Goal: Find specific page/section: Find specific page/section

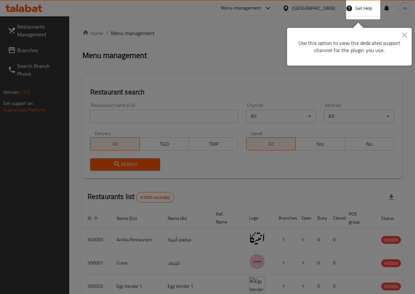
click at [285, 60] on div at bounding box center [207, 147] width 415 height 294
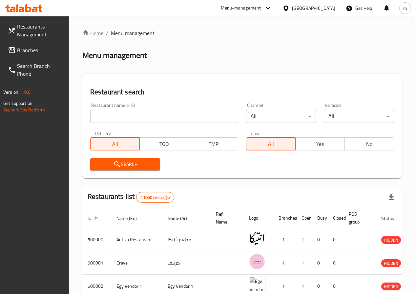
click at [124, 115] on input "search" at bounding box center [164, 116] width 148 height 13
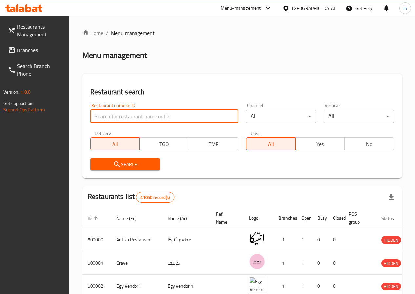
drag, startPoint x: 124, startPoint y: 115, endPoint x: 154, endPoint y: 89, distance: 39.5
click at [154, 89] on h2 "Restaurant search" at bounding box center [242, 92] width 304 height 10
paste input "J Pizza Bar"
type input "J Pizza Bar"
click at [138, 169] on button "Search" at bounding box center [125, 164] width 70 height 12
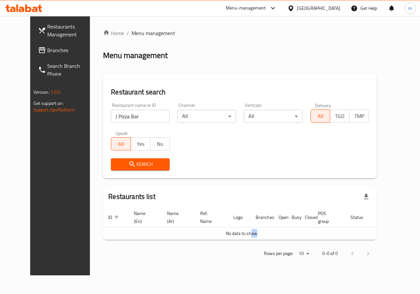
drag, startPoint x: 244, startPoint y: 237, endPoint x: 288, endPoint y: 237, distance: 44.3
click at [288, 237] on td "No data to show" at bounding box center [241, 233] width 277 height 12
click at [342, 225] on th "POS group" at bounding box center [329, 218] width 32 height 20
click at [123, 110] on input "J Pizza Bar" at bounding box center [140, 116] width 59 height 13
click at [119, 119] on input "J Pizza Bar" at bounding box center [140, 116] width 59 height 13
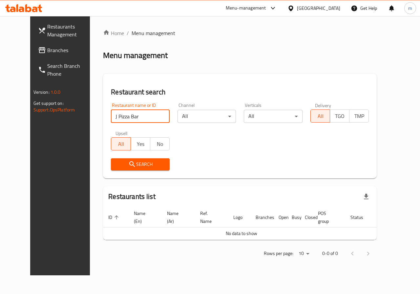
click at [119, 119] on input "J Pizza Bar" at bounding box center [140, 116] width 59 height 13
click at [157, 119] on input "J Pizza Bar" at bounding box center [140, 116] width 59 height 13
click at [156, 116] on input "J Pizza Bar" at bounding box center [140, 116] width 59 height 13
paste input "777306"
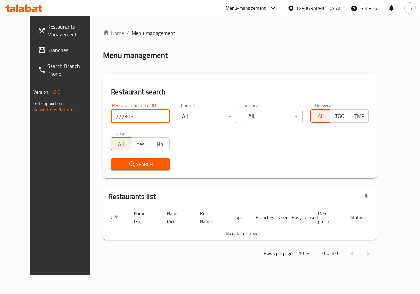
type input "777306"
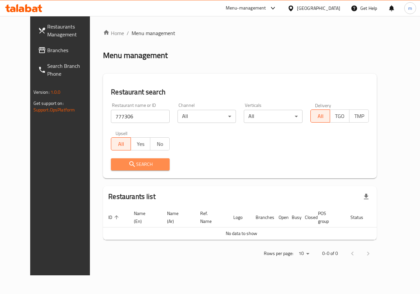
click at [146, 165] on span "Search" at bounding box center [140, 164] width 48 height 8
click at [127, 168] on span "Search" at bounding box center [140, 164] width 48 height 8
click at [294, 9] on icon at bounding box center [290, 8] width 7 height 7
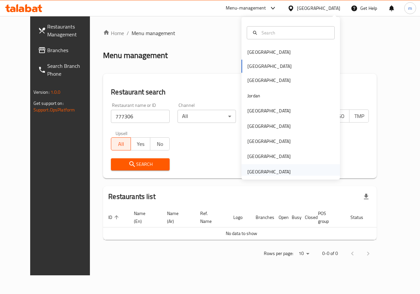
click at [255, 171] on div "[GEOGRAPHIC_DATA]" at bounding box center [268, 171] width 43 height 7
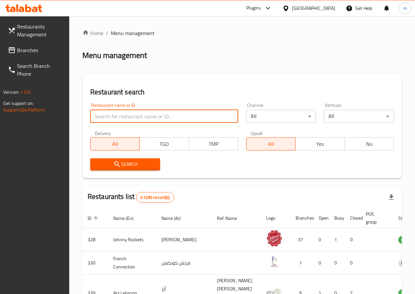
click at [125, 114] on input "search" at bounding box center [164, 116] width 148 height 13
paste input "777306"
type input "777306"
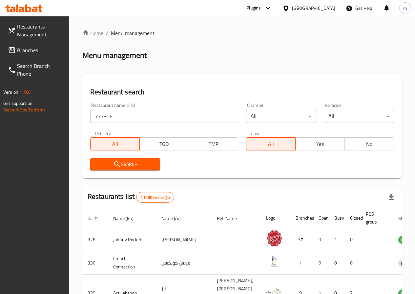
click at [129, 165] on span "Search" at bounding box center [125, 164] width 60 height 8
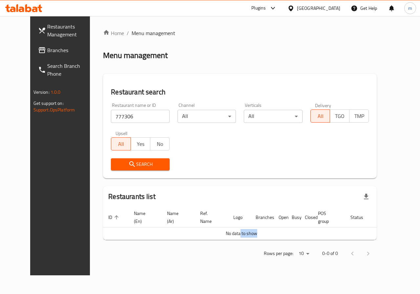
drag, startPoint x: 233, startPoint y: 231, endPoint x: 278, endPoint y: 227, distance: 45.4
click at [278, 227] on td "No data to show" at bounding box center [241, 233] width 277 height 12
click at [279, 231] on td "No data to show" at bounding box center [241, 233] width 277 height 12
drag, startPoint x: 245, startPoint y: 236, endPoint x: 312, endPoint y: 243, distance: 67.0
click at [306, 243] on div "Home / Menu management Menu management Restaurant search Restaurant name or ID …" at bounding box center [240, 145] width 274 height 233
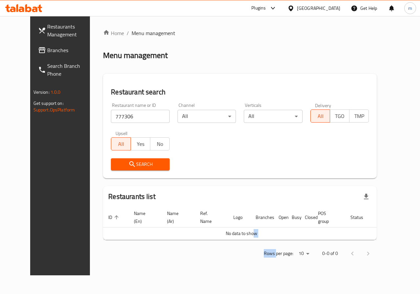
click at [249, 253] on div "Rows per page: 10 0-0 of 0" at bounding box center [240, 253] width 274 height 17
click at [145, 163] on span "Search" at bounding box center [140, 164] width 48 height 8
click at [47, 49] on span "Branches" at bounding box center [71, 50] width 48 height 8
